Goal: Find specific page/section: Find specific page/section

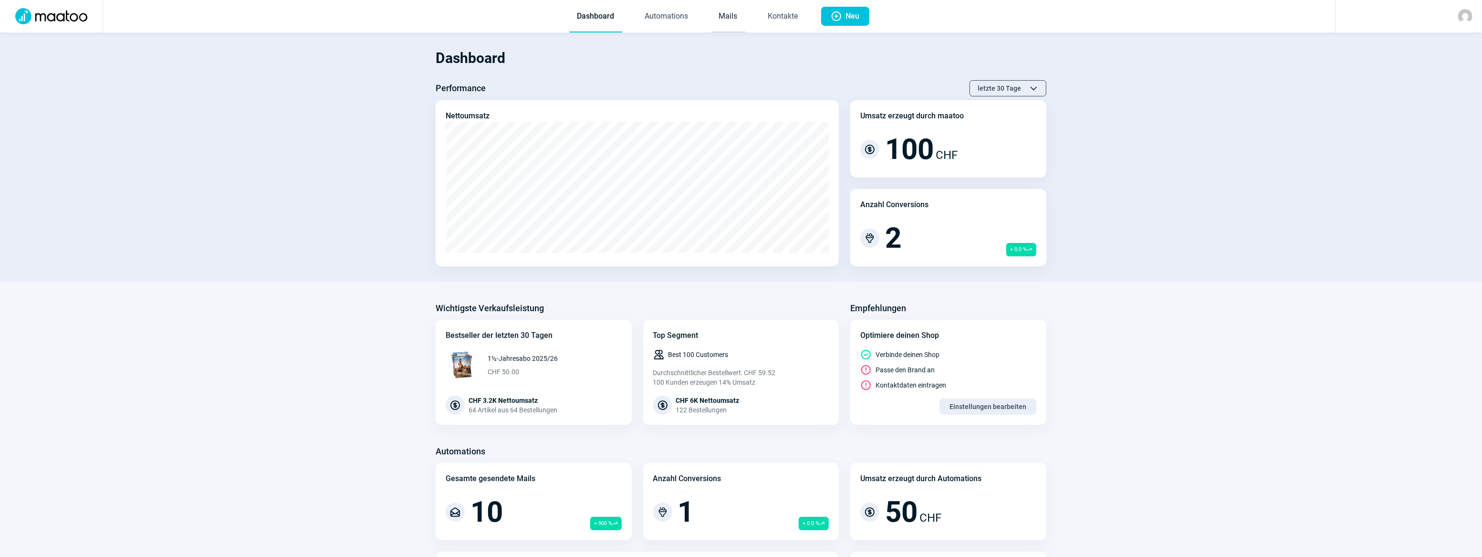
click at [721, 19] on link "Mails" at bounding box center [729, 16] width 34 height 31
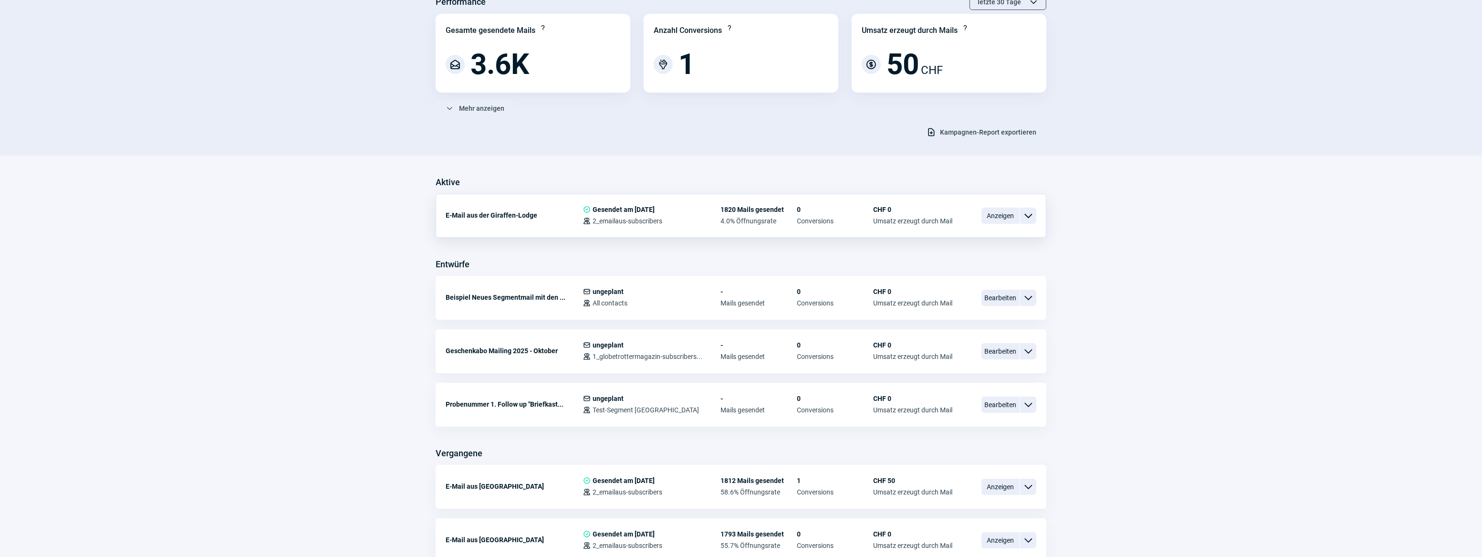
scroll to position [173, 0]
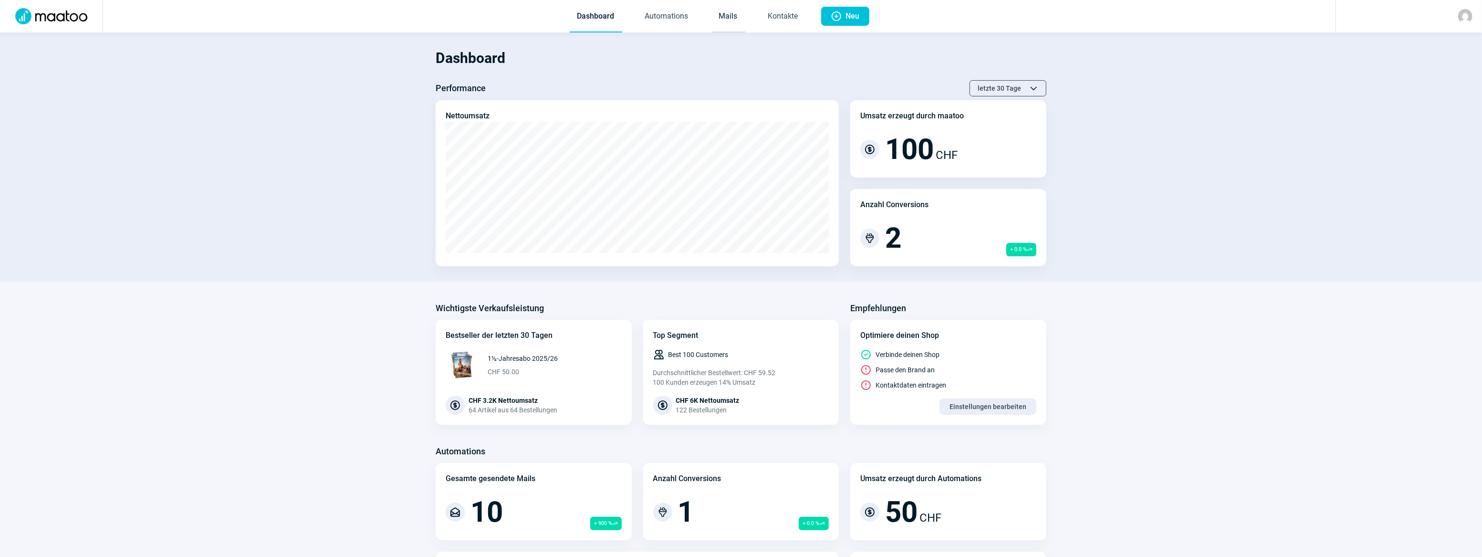
click at [724, 21] on link "Mails" at bounding box center [729, 16] width 34 height 31
click at [733, 23] on link "Mails" at bounding box center [729, 16] width 34 height 31
